Goal: Information Seeking & Learning: Understand process/instructions

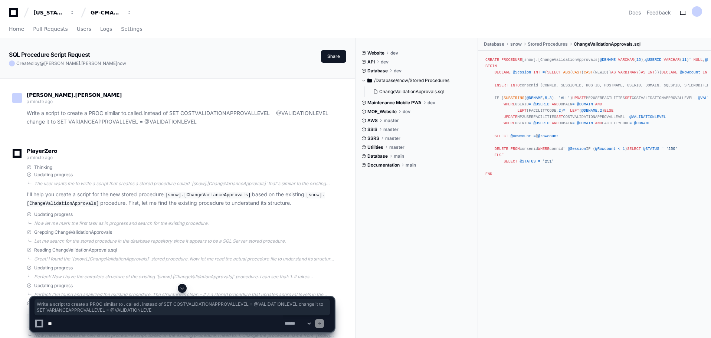
drag, startPoint x: 29, startPoint y: 114, endPoint x: 208, endPoint y: 126, distance: 180.1
click at [200, 123] on p "Write a script to create a PROC similar to . called . instead of SET COSTVALIDA…" at bounding box center [181, 117] width 308 height 17
copy p "Write a script to create a PROC similar to . called . instead of SET COSTVALIDA…"
click at [137, 128] on div "[PERSON_NAME].[PERSON_NAME] a minute ago Write a script to create a PROC simila…" at bounding box center [173, 111] width 323 height 56
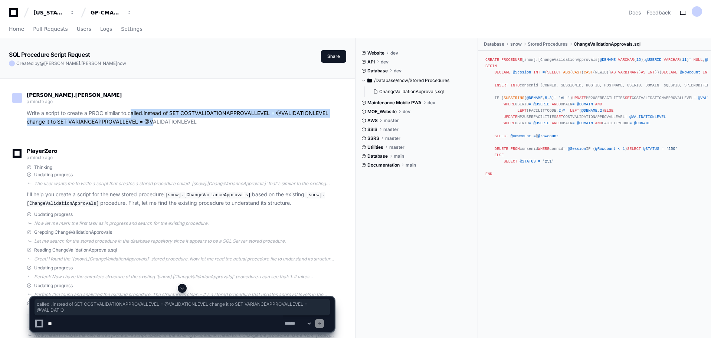
drag, startPoint x: 131, startPoint y: 114, endPoint x: 150, endPoint y: 120, distance: 19.7
click at [150, 120] on p "Write a script to create a PROC similar to . called . instead of SET COSTVALIDA…" at bounding box center [181, 117] width 308 height 17
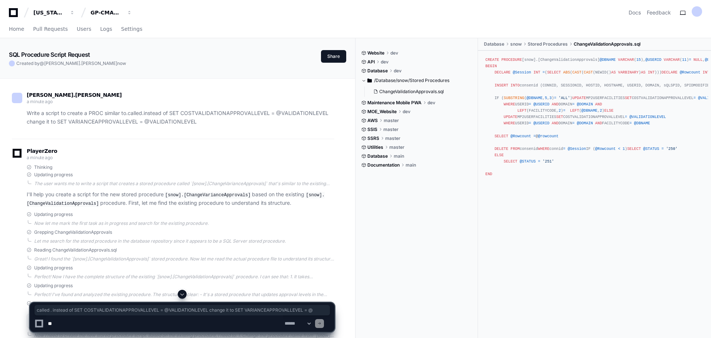
click at [200, 125] on p "Write a script to create a PROC similar to . called . instead of SET COSTVALIDA…" at bounding box center [181, 117] width 308 height 17
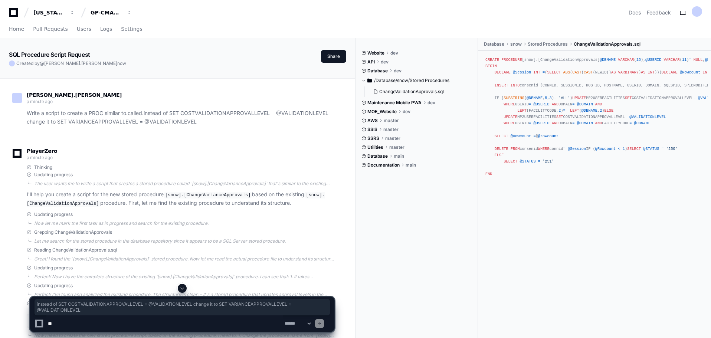
drag, startPoint x: 149, startPoint y: 114, endPoint x: 200, endPoint y: 123, distance: 51.7
click at [200, 123] on p "Write a script to create a PROC similar to . called . instead of SET COSTVALIDA…" at bounding box center [181, 117] width 308 height 17
copy p "instead of SET COSTVALIDATIONAPPROVALLEVEL = @VALIDATIONLEVEL change it to SET …"
